Goal: Task Accomplishment & Management: Complete application form

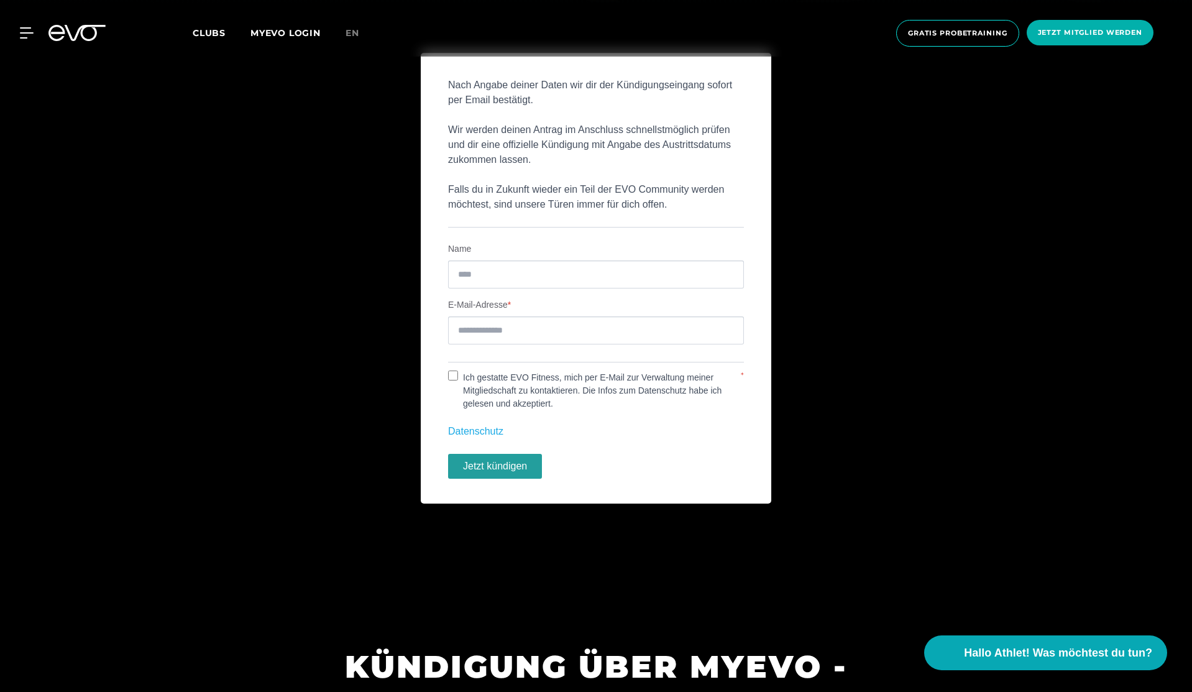
scroll to position [686, 0]
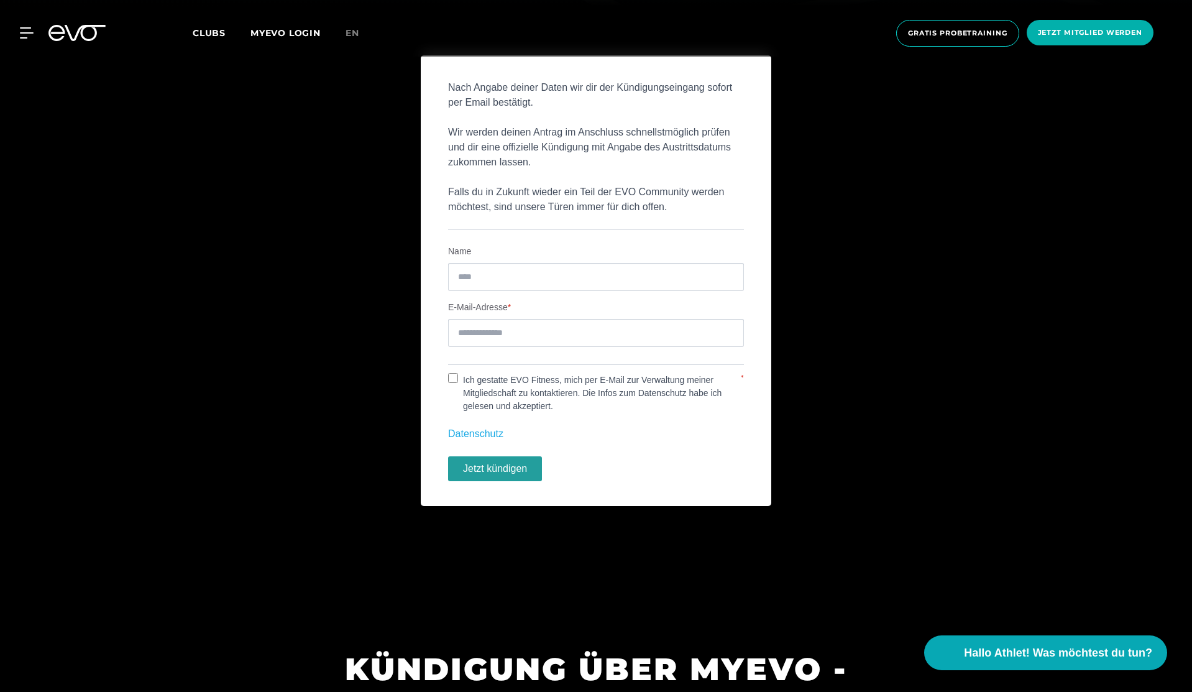
click at [499, 252] on label "Name" at bounding box center [596, 251] width 296 height 13
click at [500, 282] on input "Name" at bounding box center [596, 277] width 296 height 28
type input "**********"
click at [474, 385] on label "Ich gestatte EVO Fitness, mich per E-Mail zur Verwaltung meiner Mitgliedschaft …" at bounding box center [599, 393] width 282 height 39
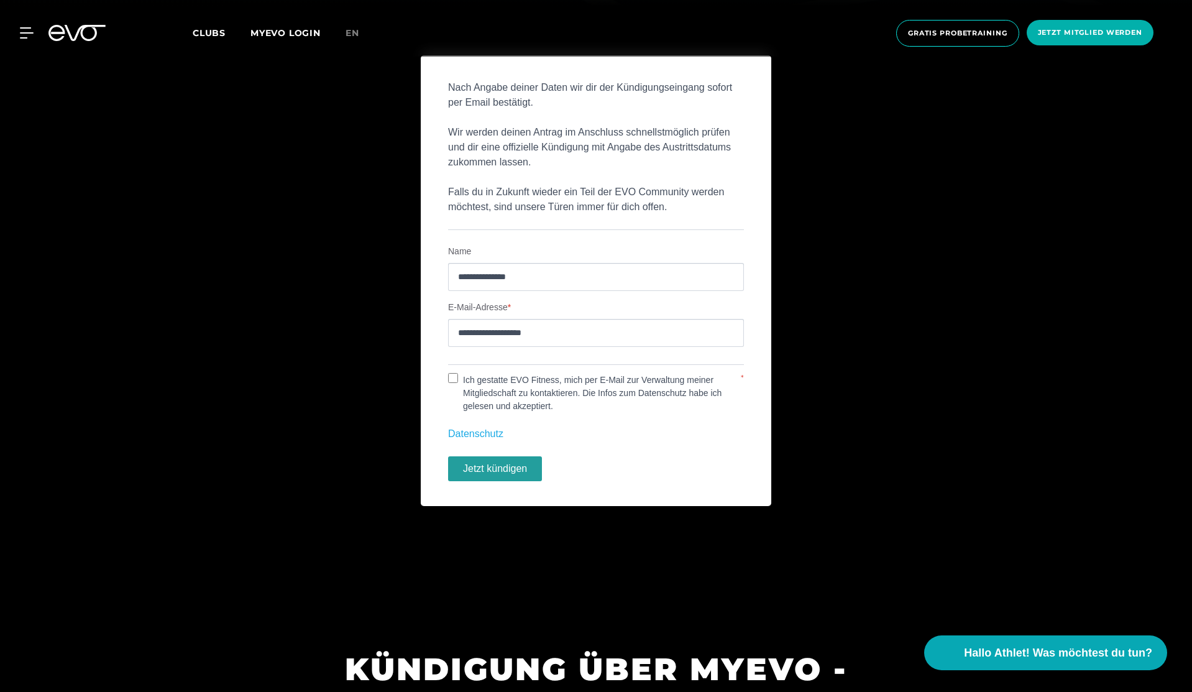
click at [472, 471] on button "Jetzt kündigen" at bounding box center [495, 468] width 94 height 25
